Goal: Transaction & Acquisition: Obtain resource

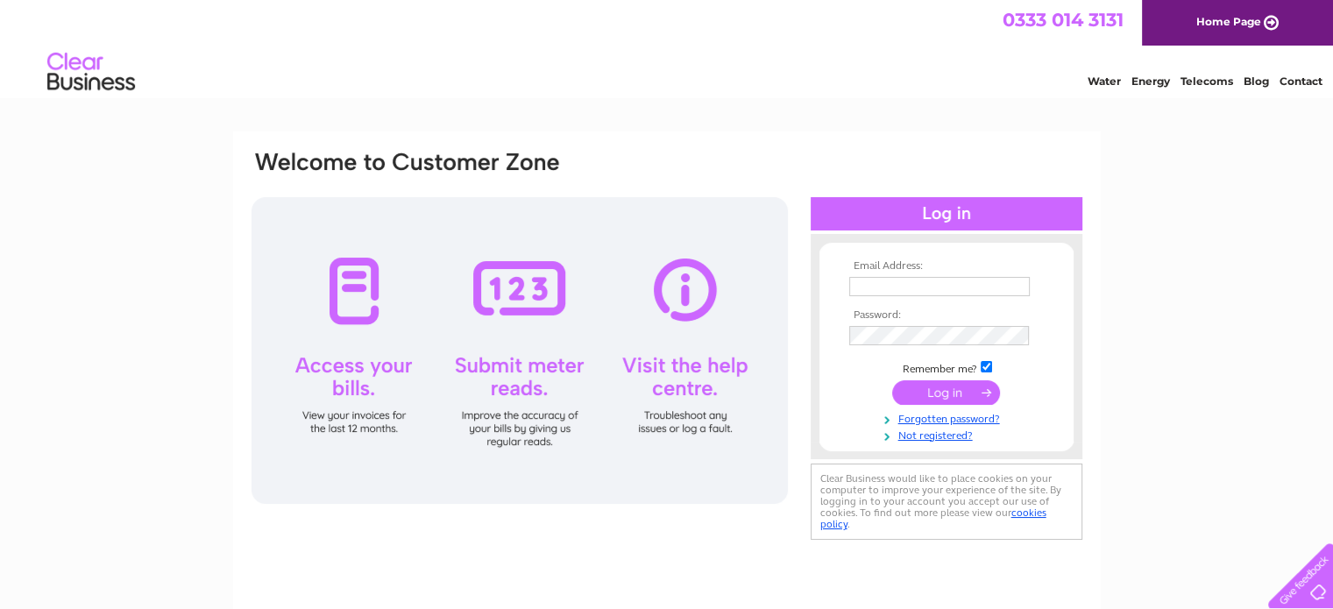
type input "jamesvestey@gmail.com"
click at [953, 388] on input "submit" at bounding box center [946, 392] width 108 height 25
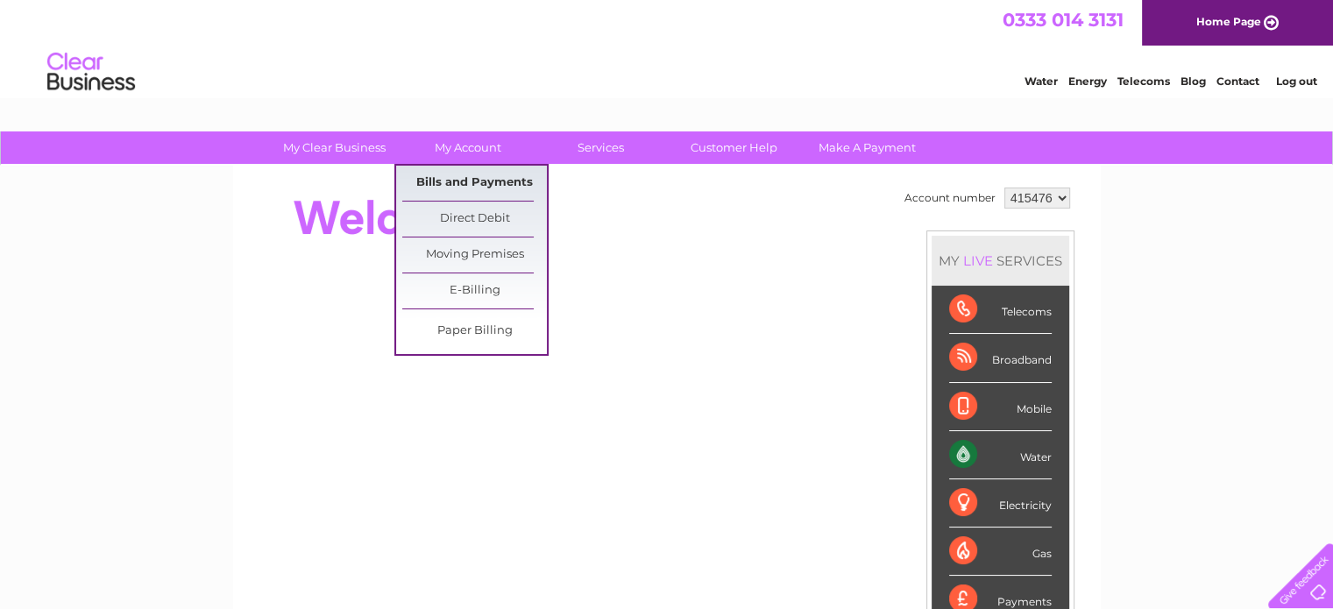
click at [449, 178] on link "Bills and Payments" at bounding box center [474, 183] width 145 height 35
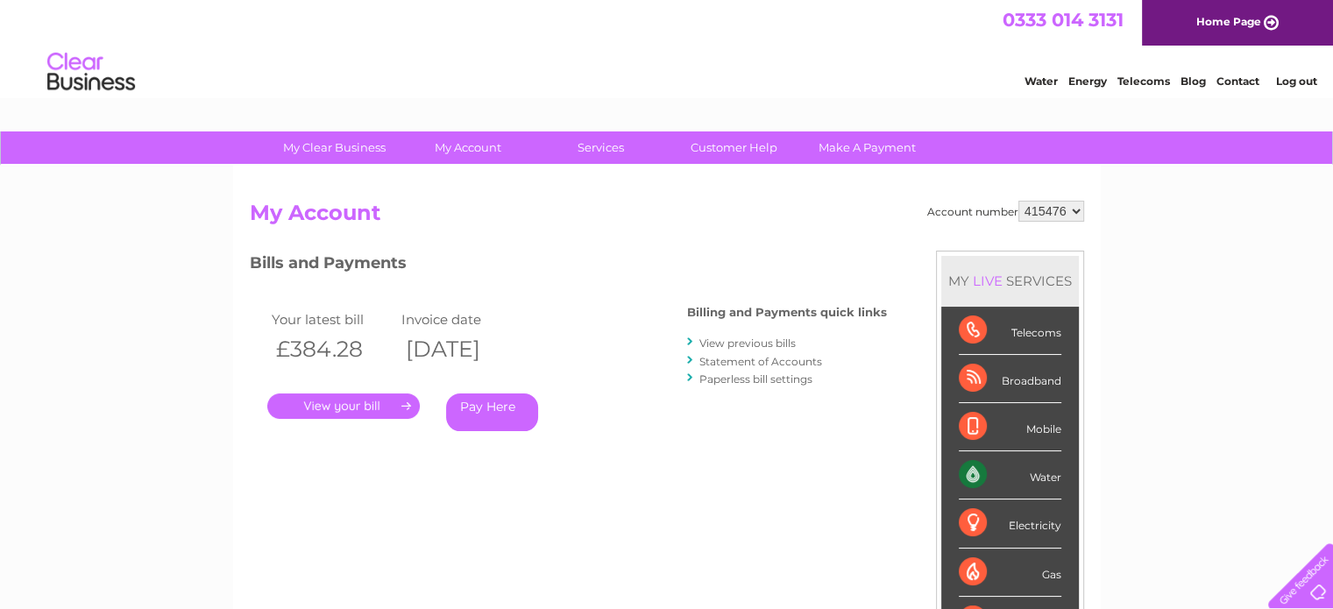
click at [384, 400] on link "." at bounding box center [343, 405] width 152 height 25
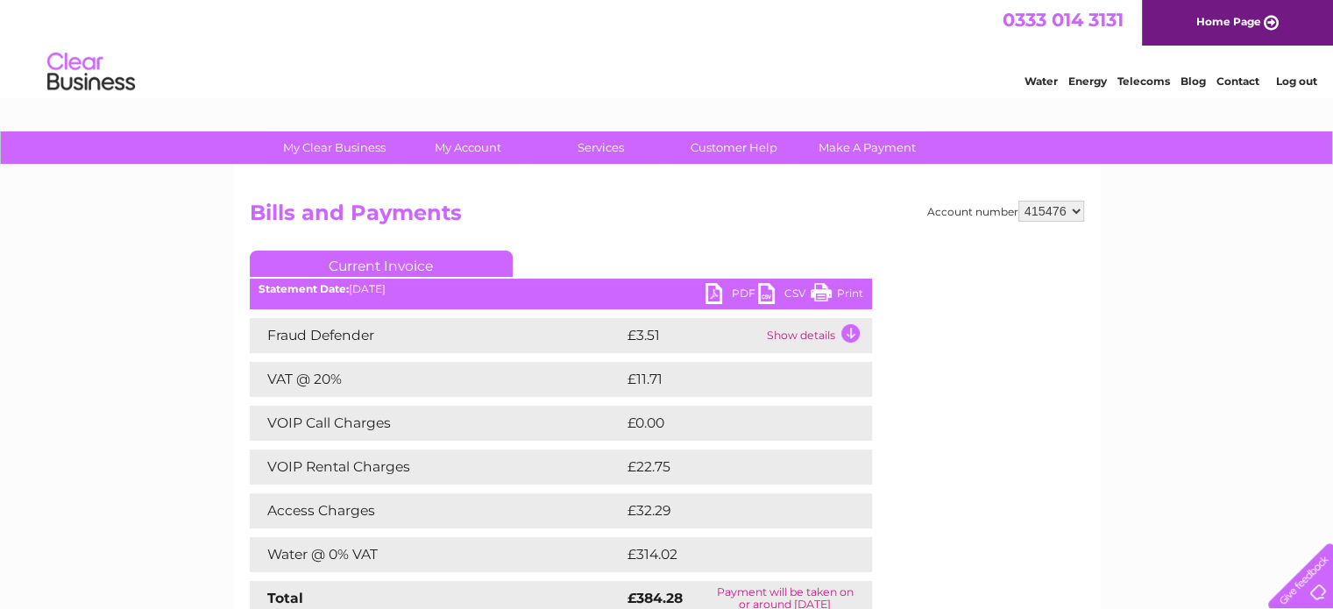
click at [719, 293] on link "PDF" at bounding box center [731, 295] width 53 height 25
